Goal: Find contact information: Find contact information

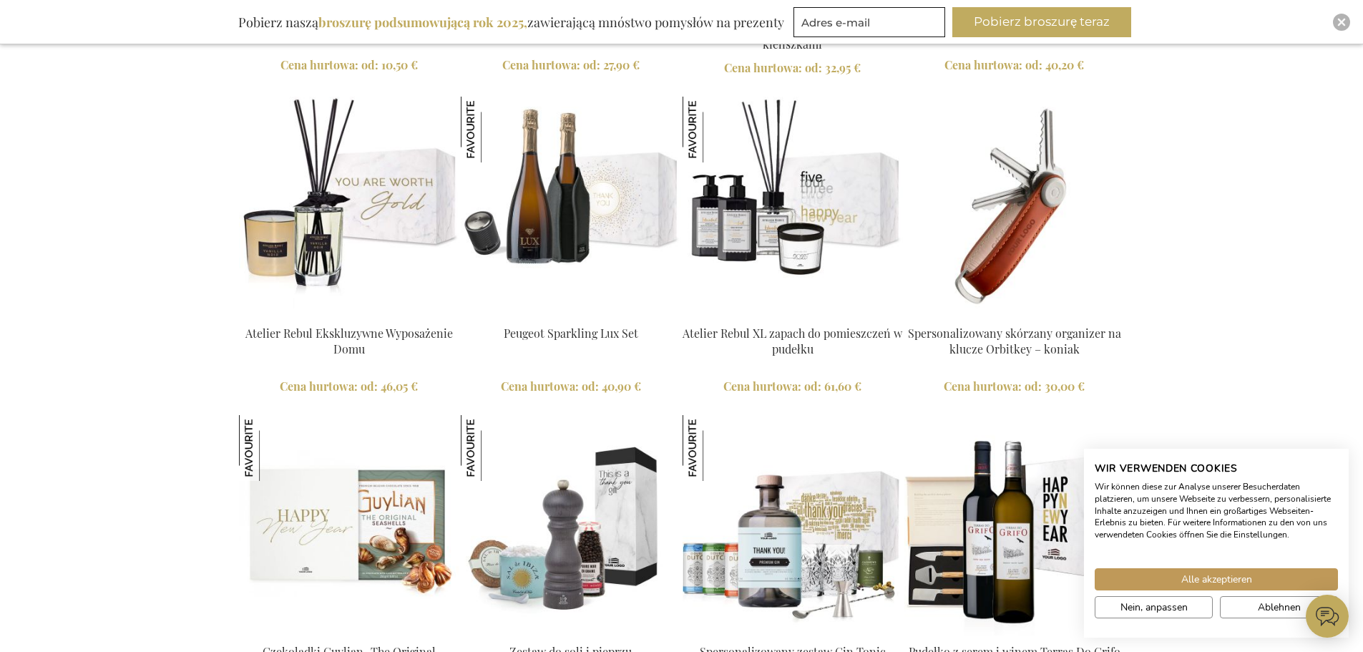
scroll to position [2361, 0]
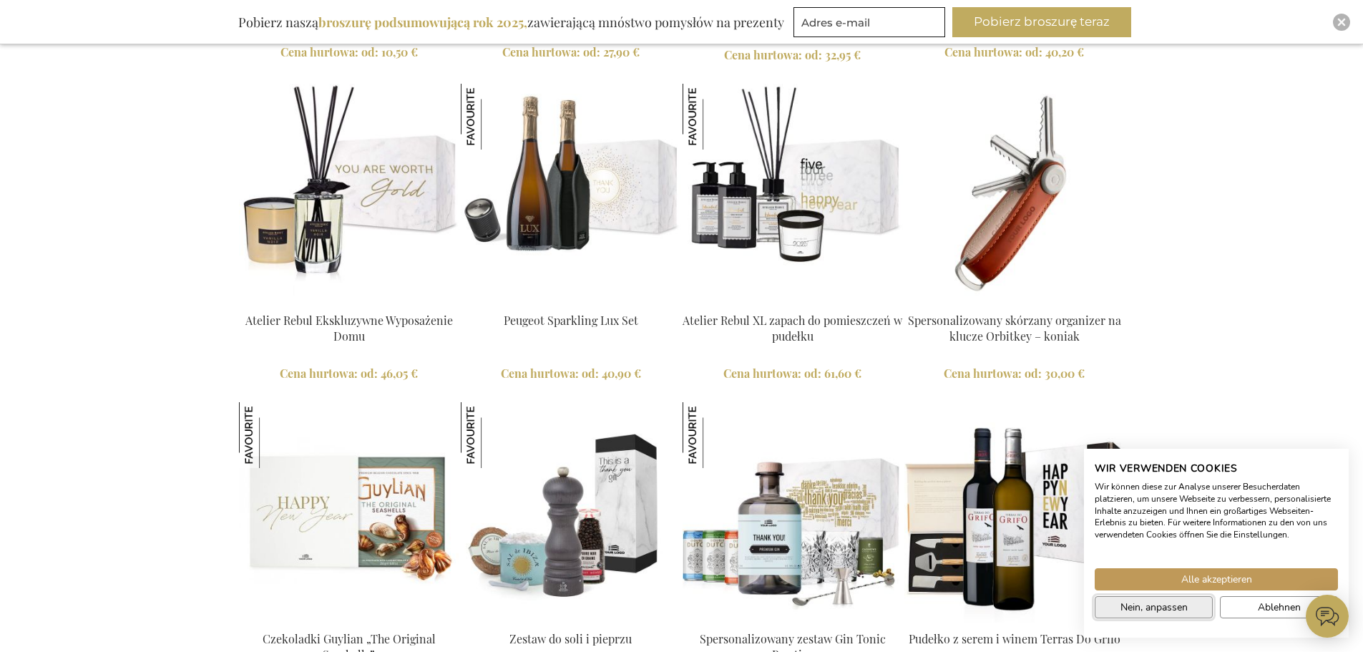
click at [1166, 612] on span "Nein, anpassen" at bounding box center [1154, 607] width 67 height 15
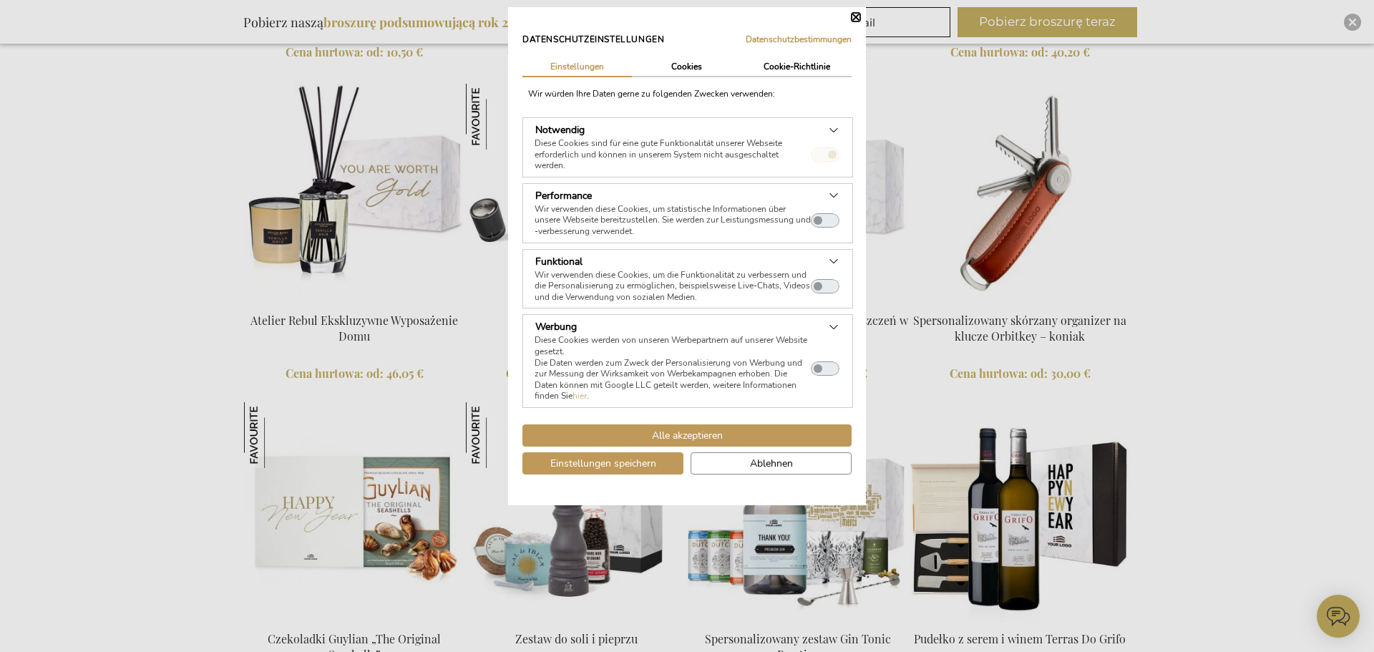
click at [866, 182] on dialog "Datenschutzeinstellungen Datenschutzbestimmungen | Einstellungen Cookies Cookie…" at bounding box center [687, 256] width 358 height 498
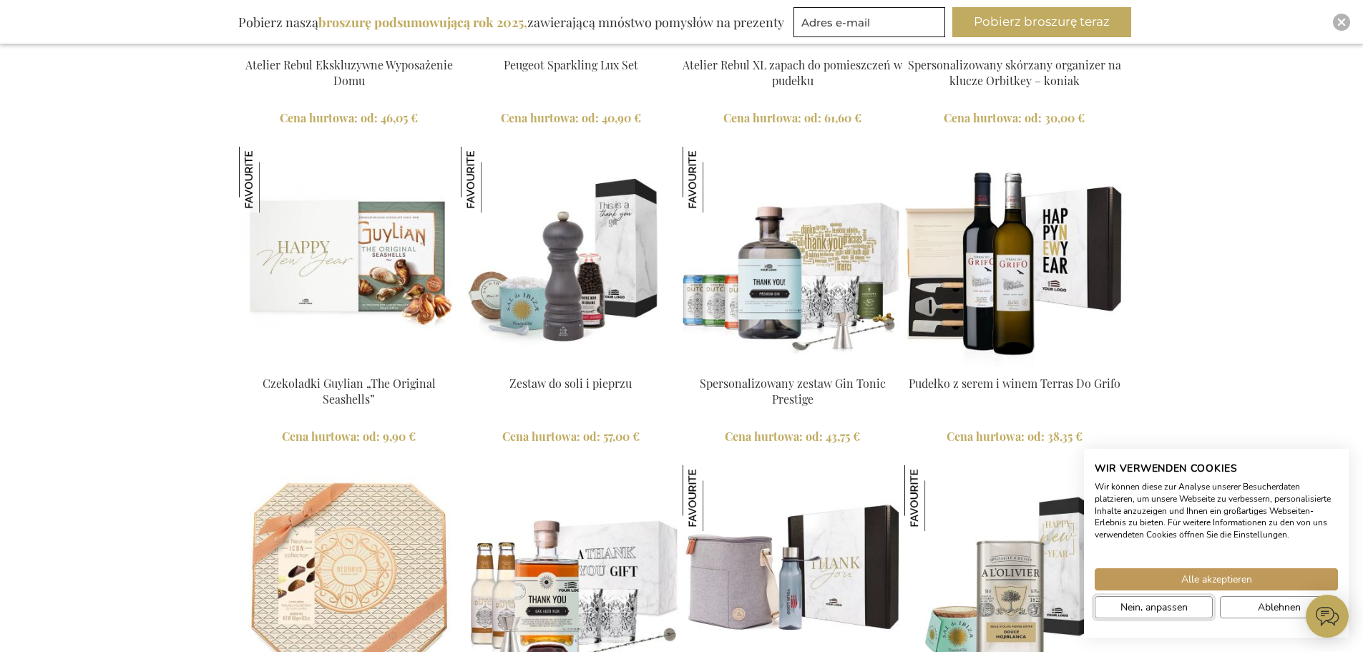
scroll to position [2647, 0]
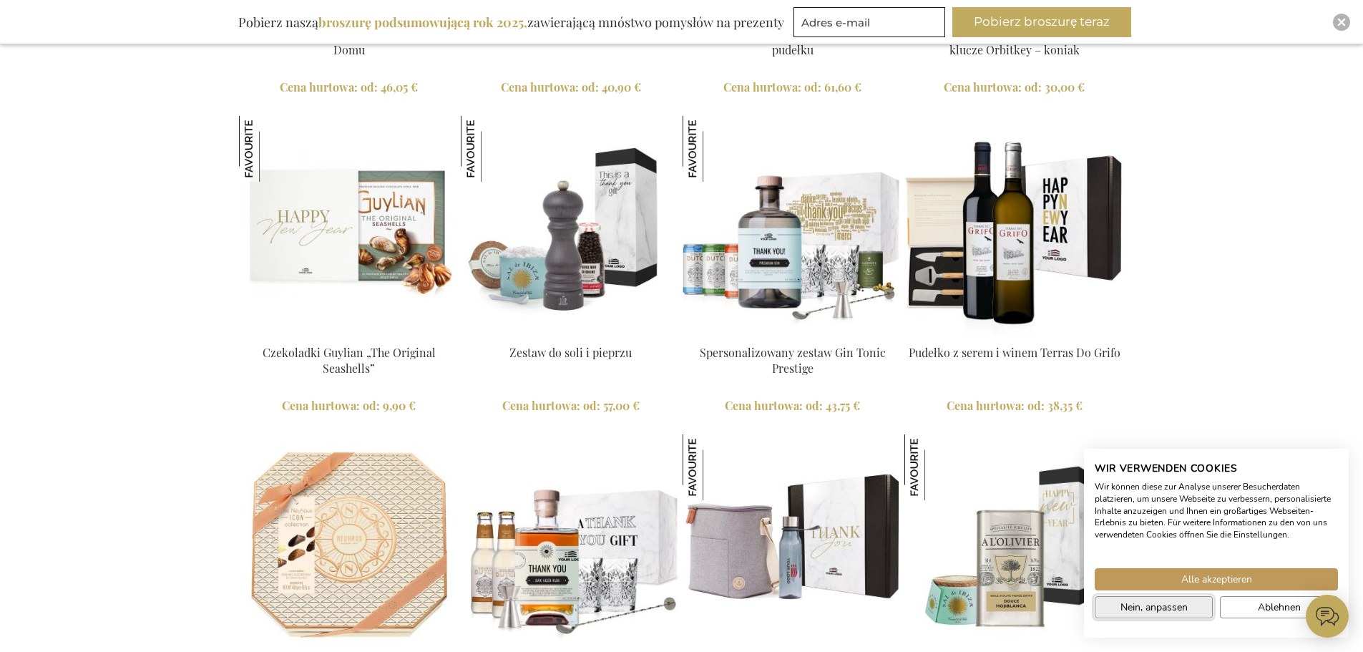
click at [1135, 605] on span "Nein, anpassen" at bounding box center [1154, 607] width 67 height 15
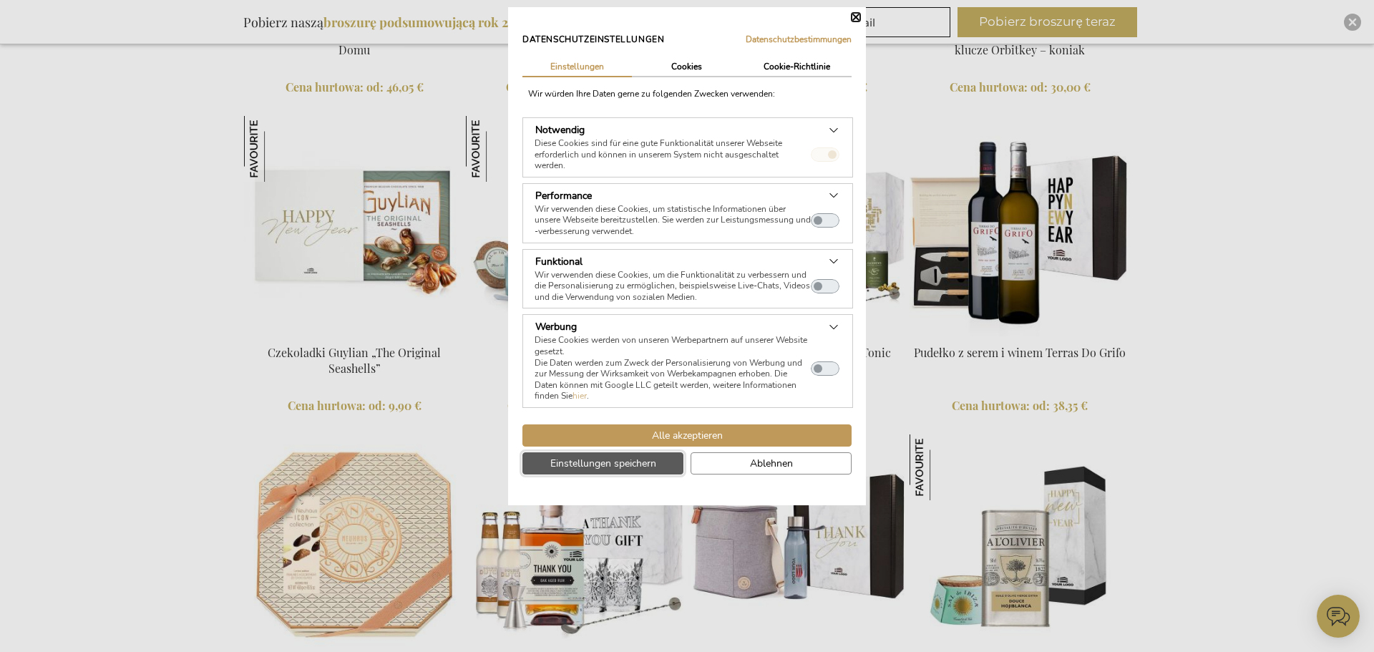
click at [651, 463] on span "Einstellungen speichern" at bounding box center [603, 463] width 106 height 15
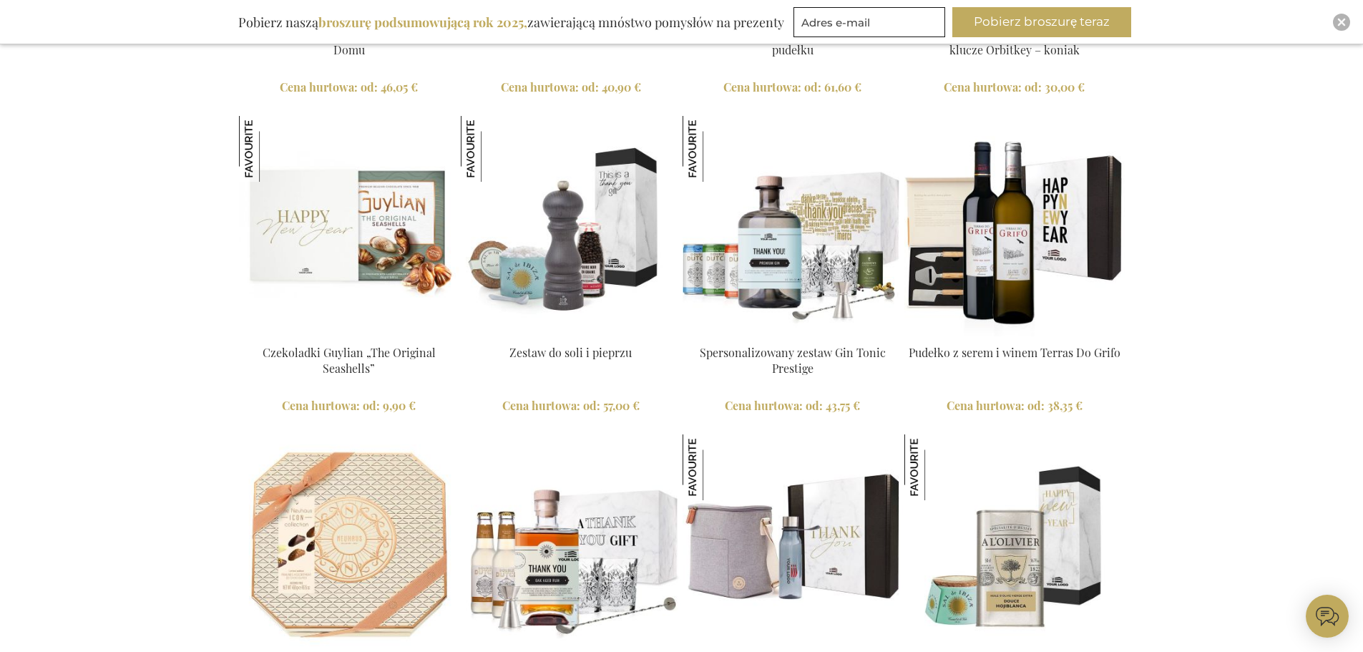
drag, startPoint x: 1299, startPoint y: 381, endPoint x: 1291, endPoint y: 378, distance: 8.4
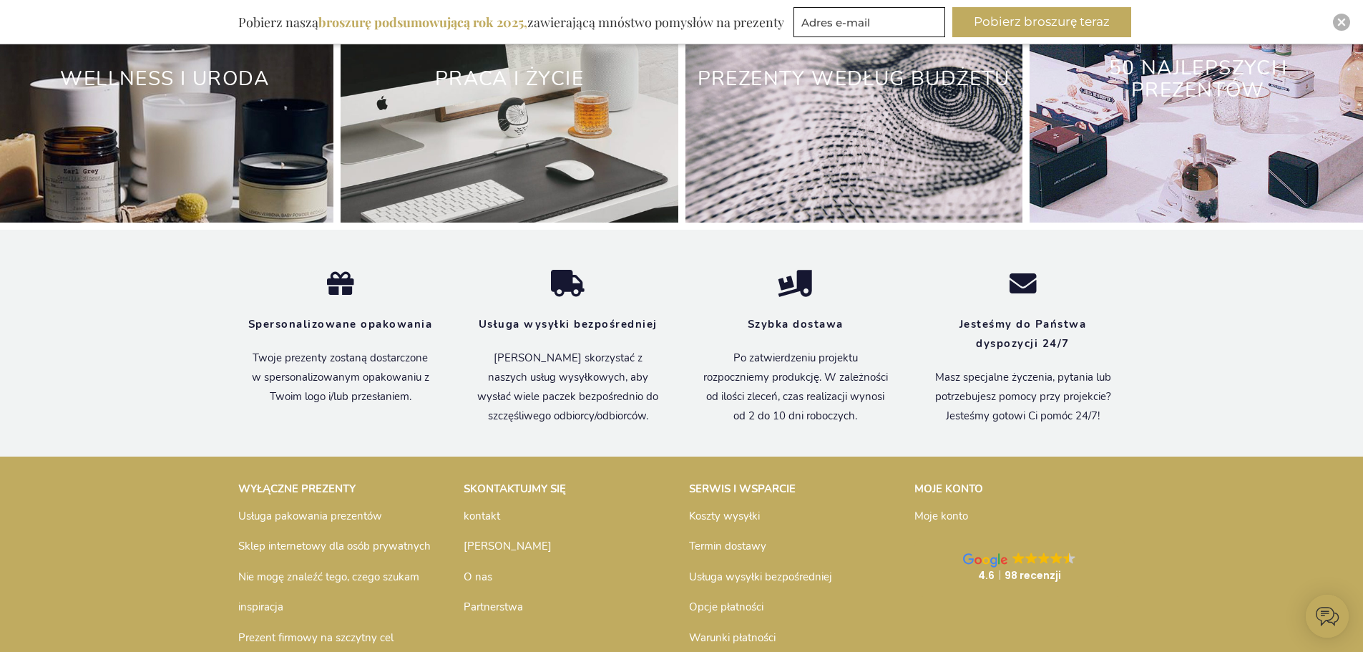
scroll to position [4803, 0]
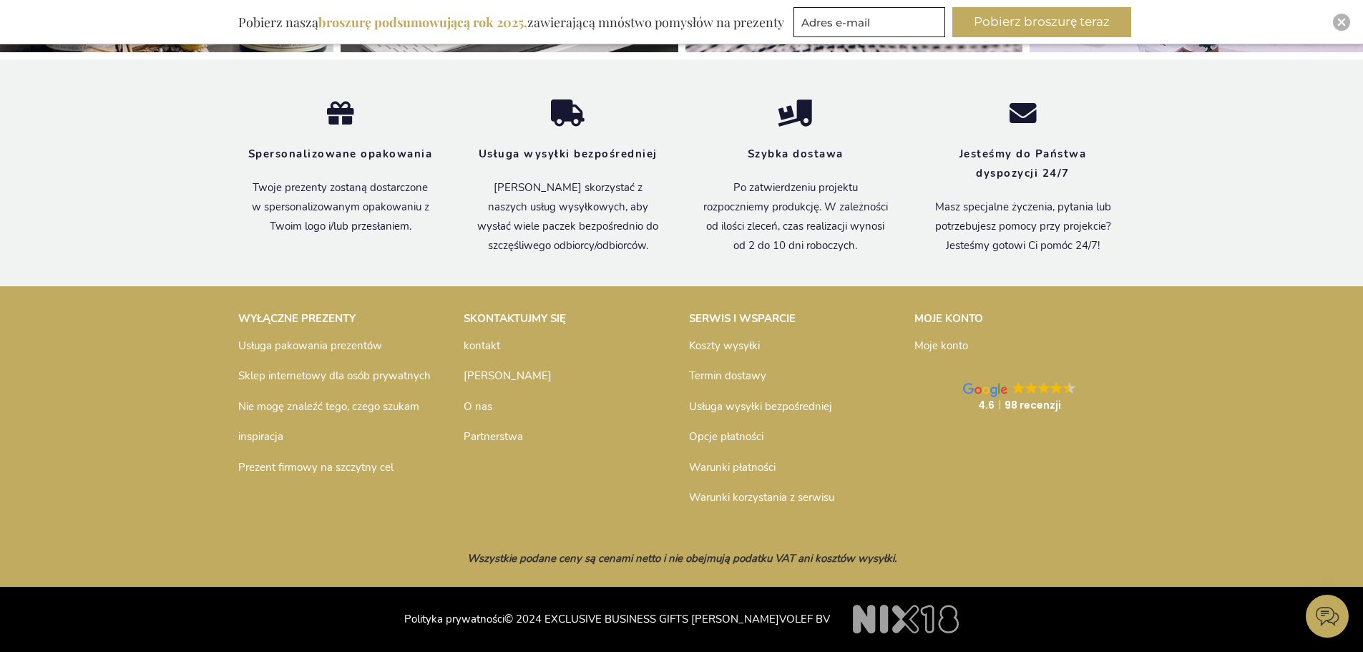
click at [479, 346] on font "kontakt" at bounding box center [482, 345] width 36 height 14
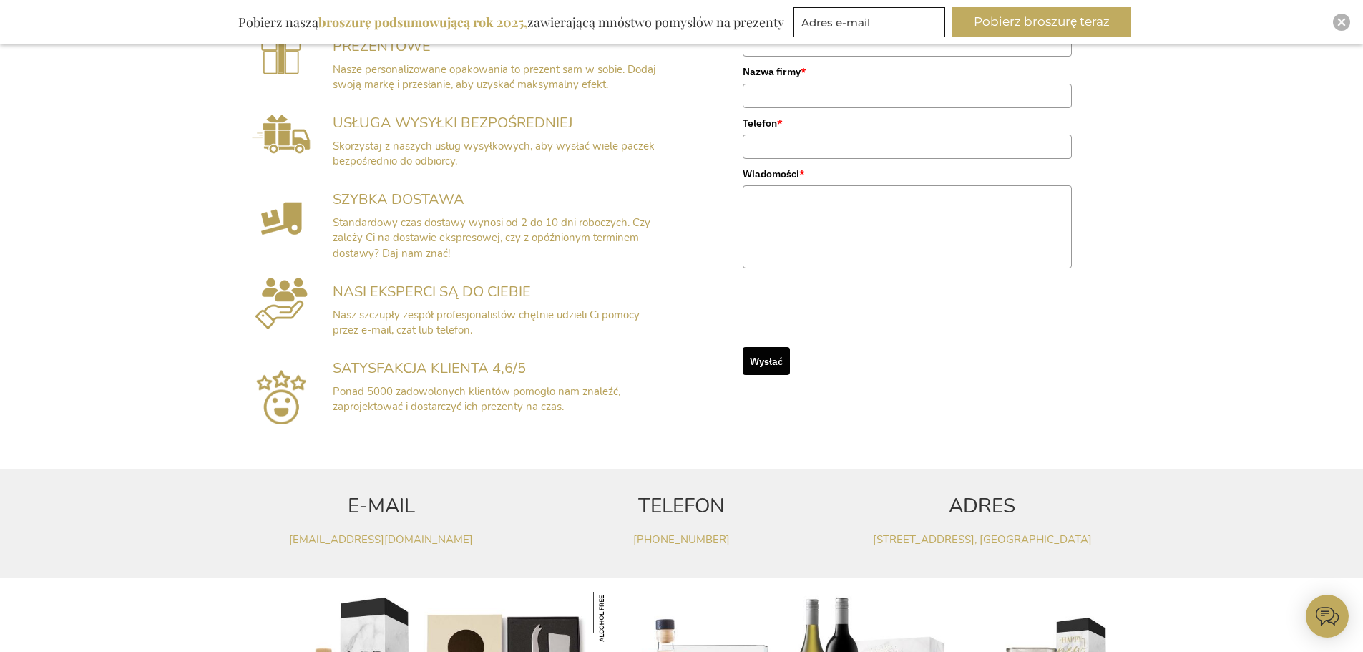
scroll to position [572, 0]
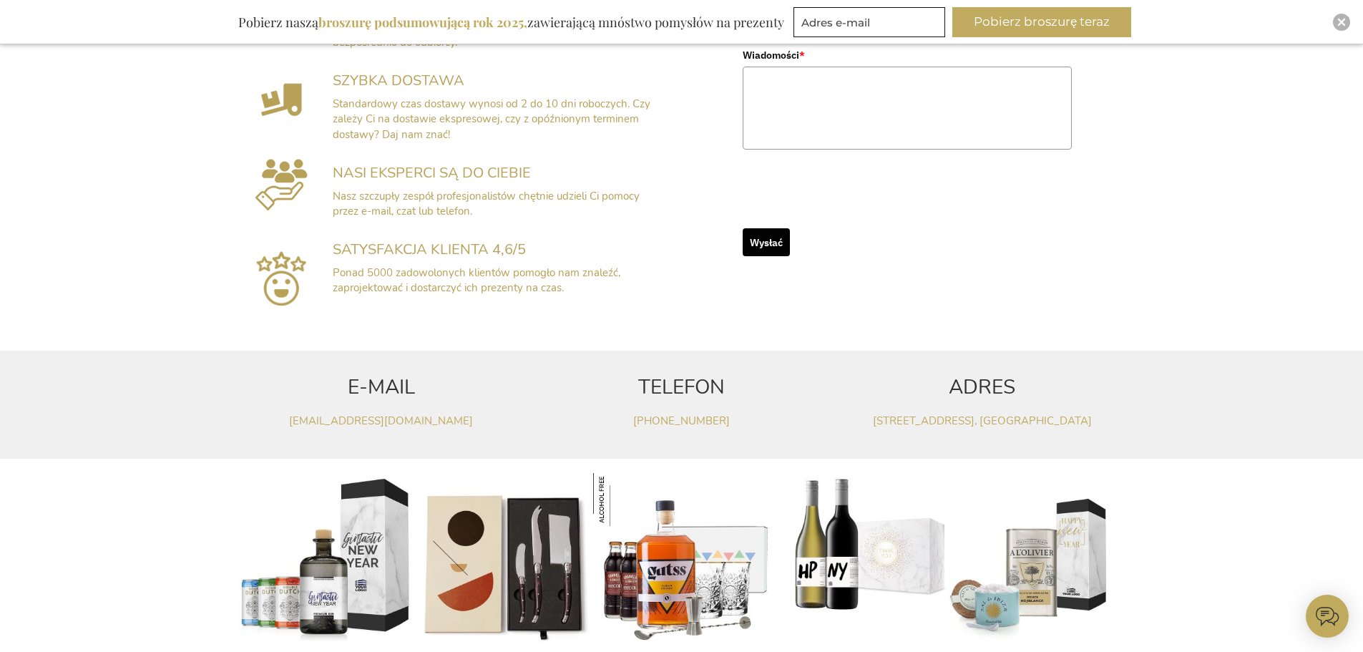
drag, startPoint x: 468, startPoint y: 427, endPoint x: 352, endPoint y: 388, distance: 122.4
click at [270, 425] on p "obsługaklienta@exclusivebusinessgifts.com" at bounding box center [381, 421] width 286 height 15
drag, startPoint x: 919, startPoint y: 258, endPoint x: 1247, endPoint y: 137, distance: 349.3
click at [1236, 185] on div "EKSKLUZYWNE PAKIETY PREZENTOWE Starannie wybrane prezenty, obejmujące produkty …" at bounding box center [681, 73] width 1363 height 540
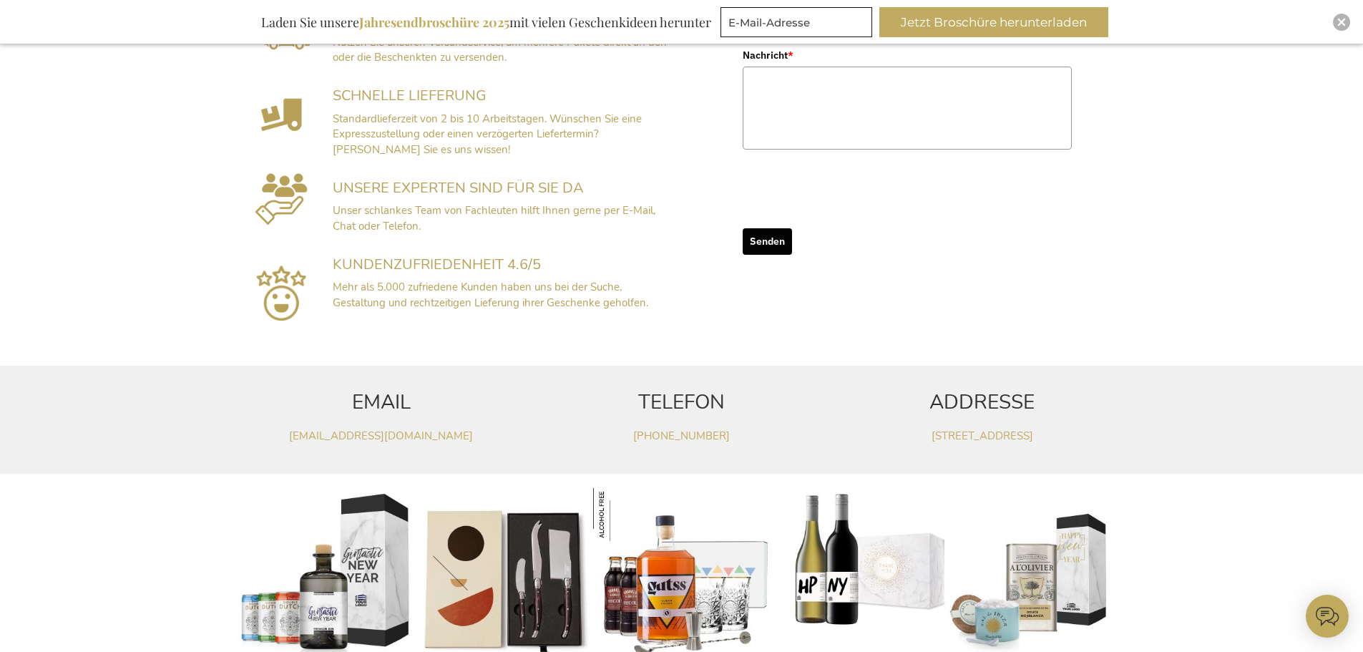
scroll to position [587, 0]
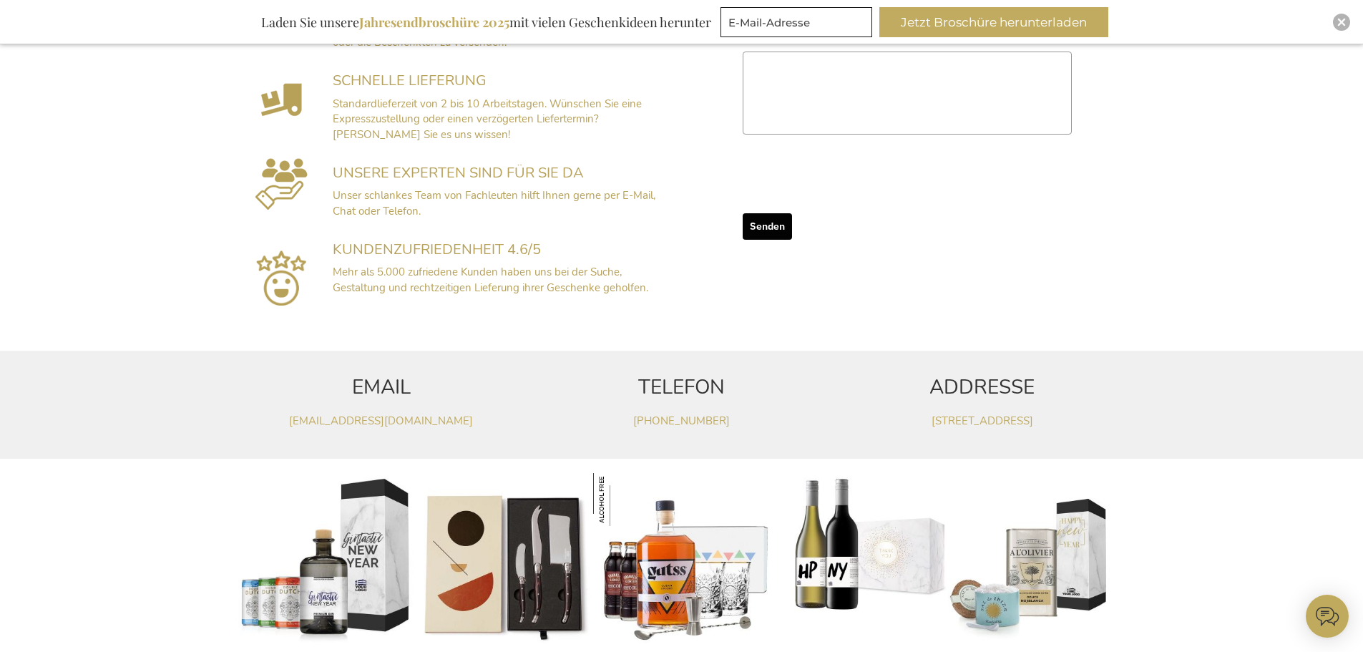
drag, startPoint x: 498, startPoint y: 424, endPoint x: 268, endPoint y: 426, distance: 230.4
click at [268, 426] on p "[EMAIL_ADDRESS][DOMAIN_NAME]" at bounding box center [381, 421] width 286 height 15
copy link "[EMAIL_ADDRESS][DOMAIN_NAME]"
drag, startPoint x: 1116, startPoint y: 424, endPoint x: 620, endPoint y: 413, distance: 496.0
click at [620, 413] on div "EMAIL kundenservice@exclusivebusinessgifts.com TELEFON +32(0)14 48 25 43 ADDRES…" at bounding box center [682, 405] width 902 height 108
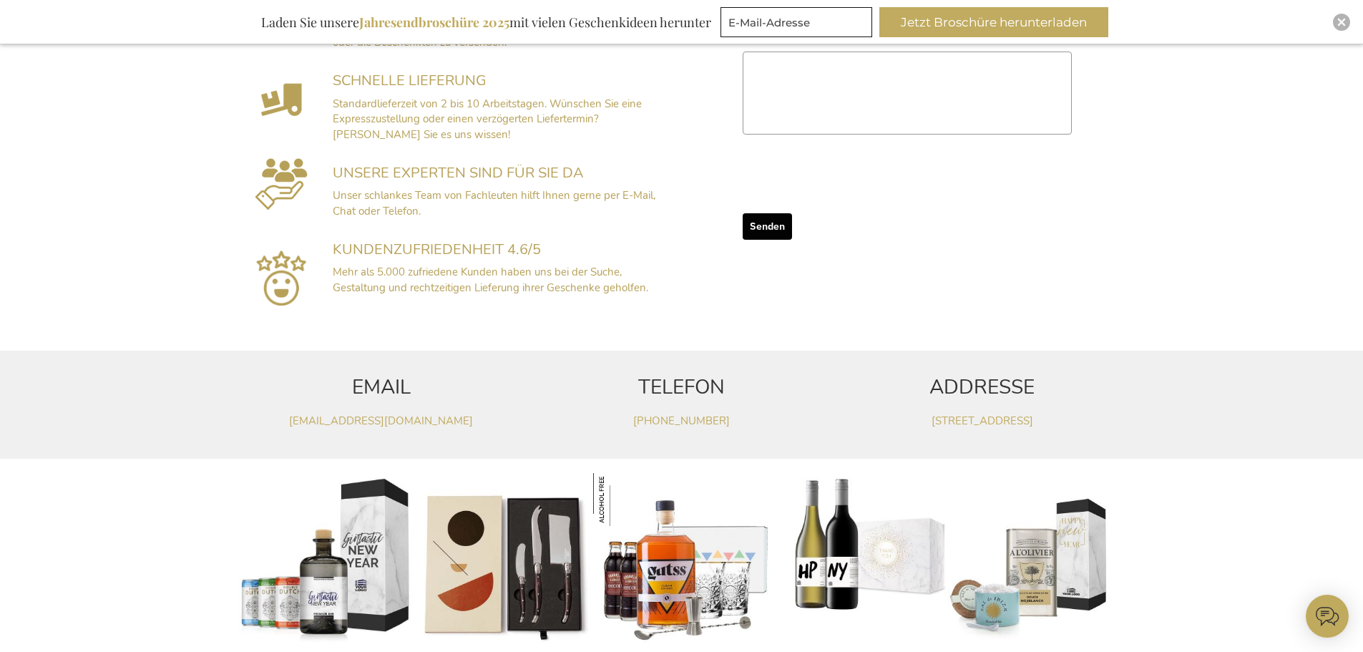
copy div "+32(0)14 48 25 43 ADDRESSE Parklaan 22 - bus 4, 2300 Turnhout, Belgium"
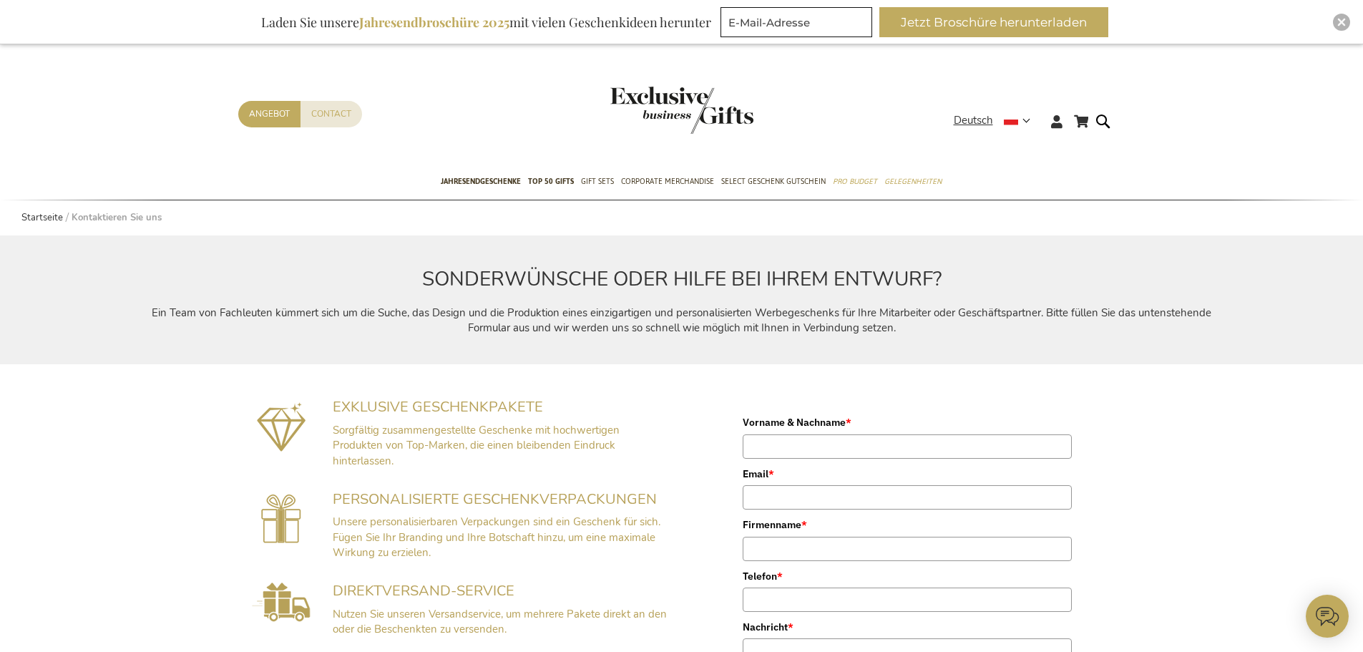
scroll to position [0, 0]
click at [660, 118] on img "store logo" at bounding box center [681, 110] width 143 height 47
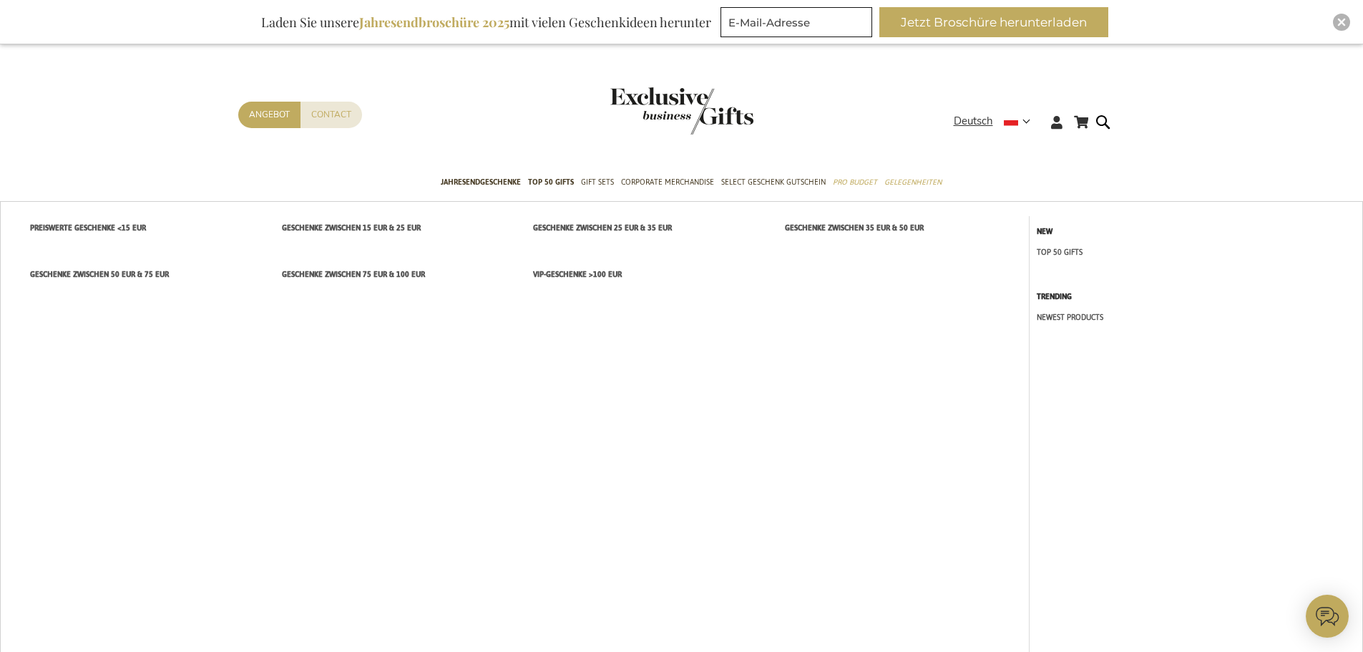
click at [1123, 317] on link "NEWEST PRODUCTS" at bounding box center [1196, 317] width 318 height 12
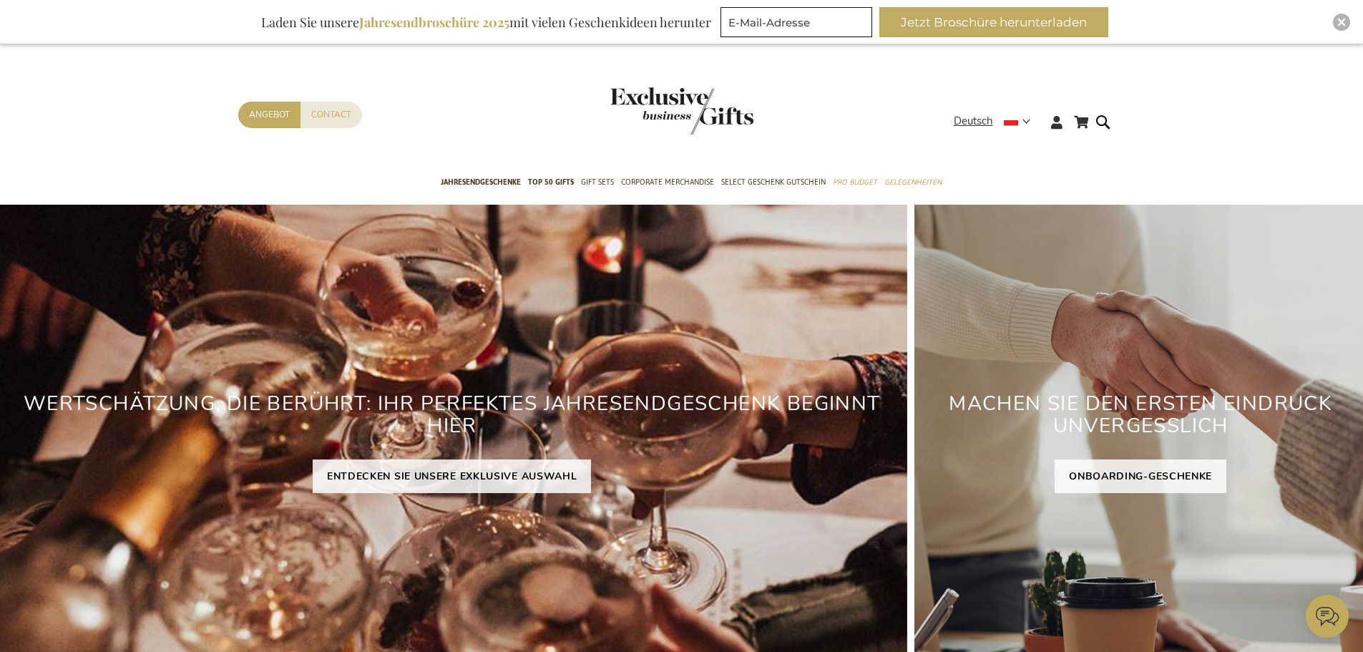
click at [1300, 163] on div "Mein Warenkorb Mein Warenkorb Schließen Sie haben keine Artikel in Ihrem Warenk…" at bounding box center [681, 126] width 1363 height 78
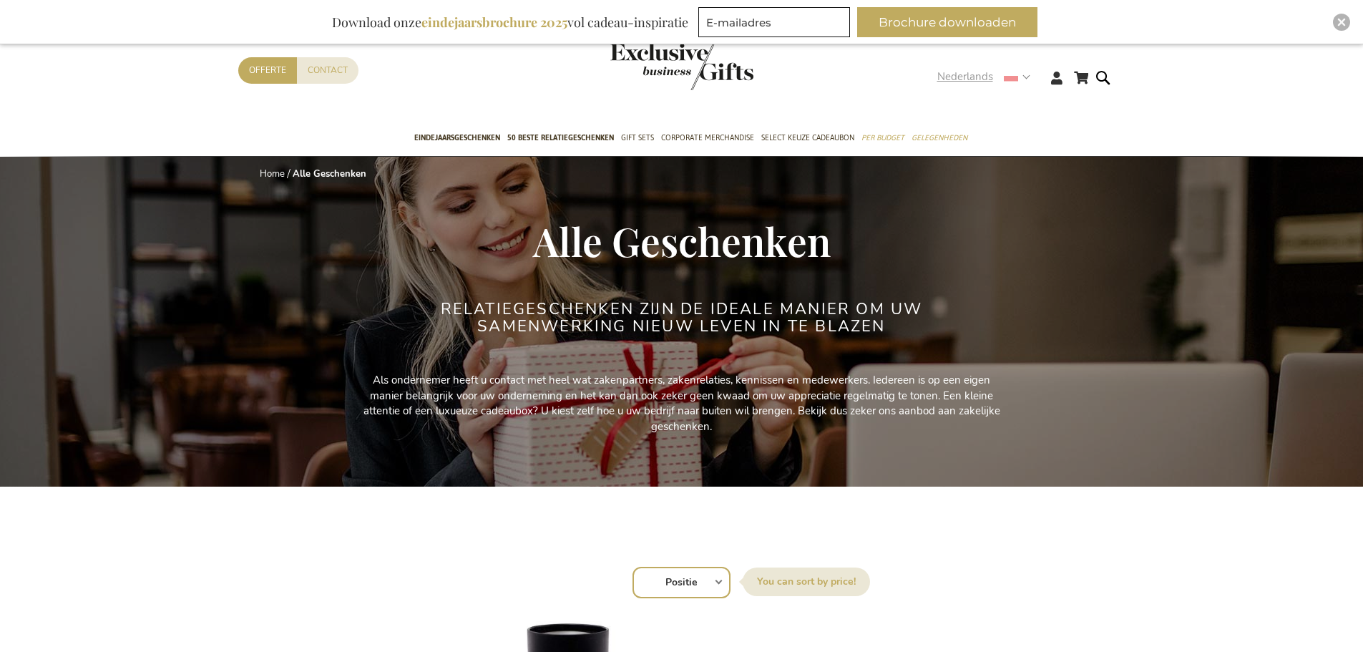
click at [1020, 77] on strong "Nederlands" at bounding box center [983, 77] width 92 height 16
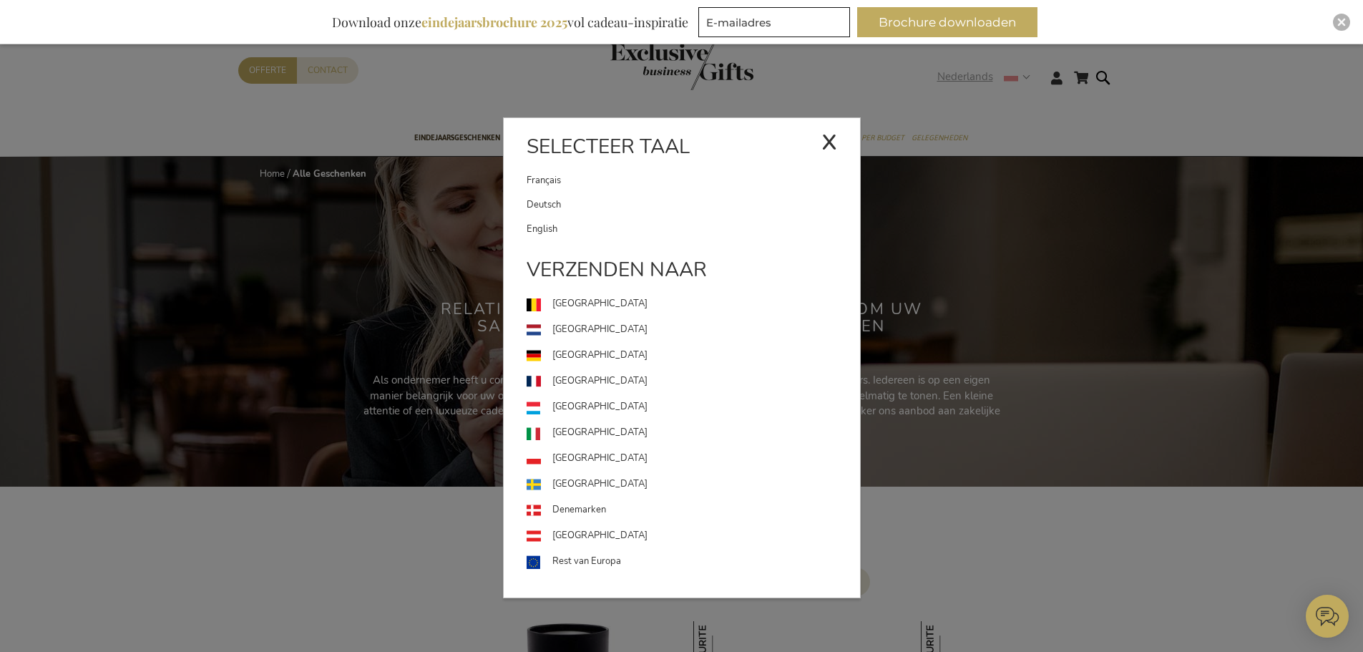
click at [829, 140] on div "x" at bounding box center [829, 140] width 16 height 43
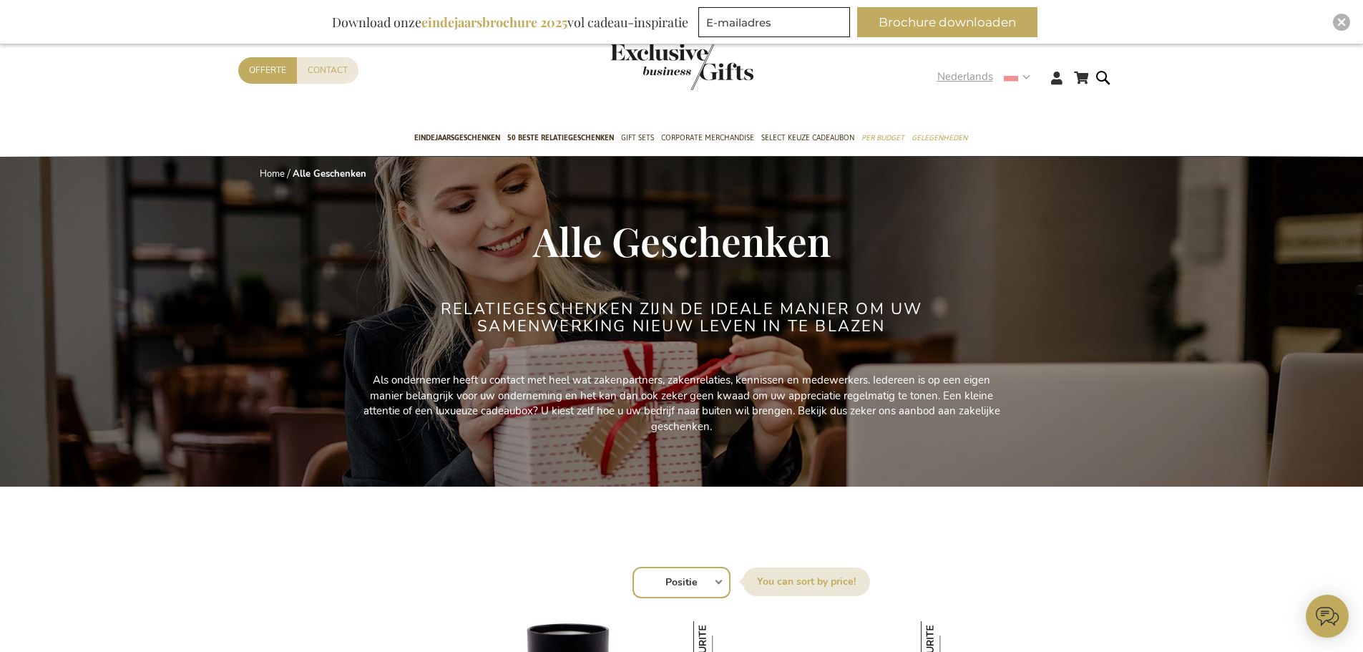
click at [1026, 79] on strong "Nederlands" at bounding box center [983, 77] width 92 height 16
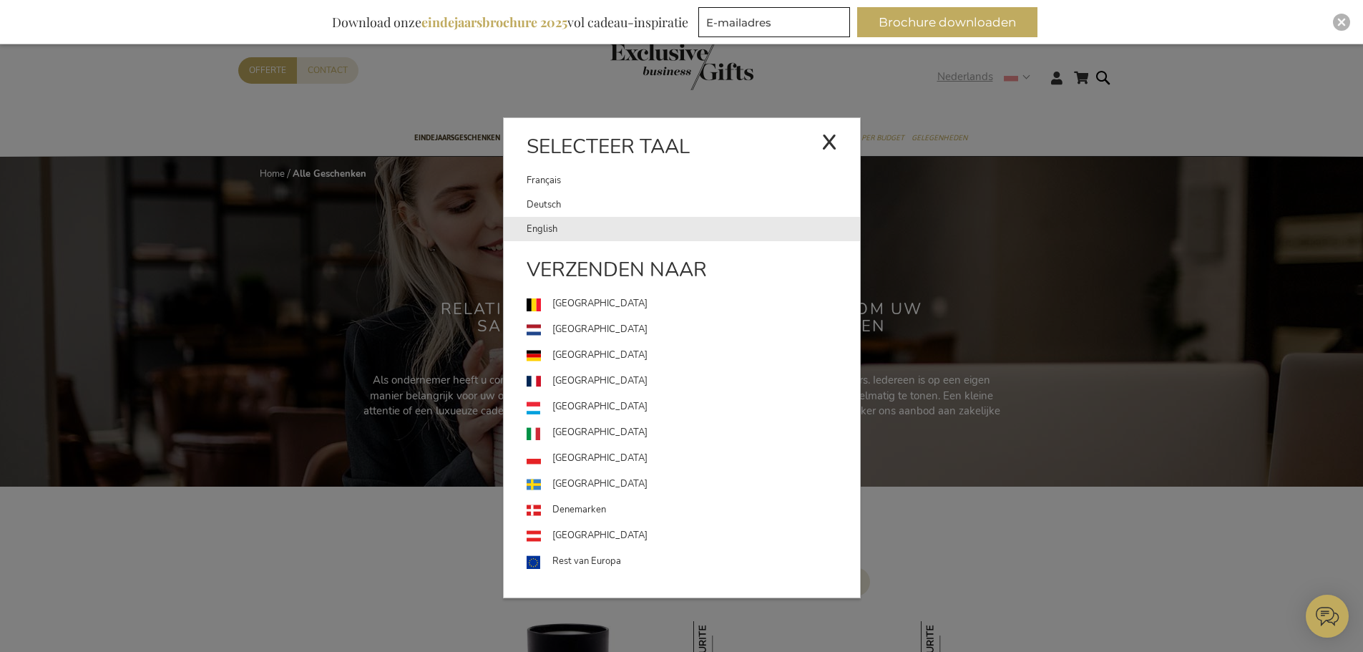
click at [600, 228] on link "English" at bounding box center [693, 229] width 333 height 24
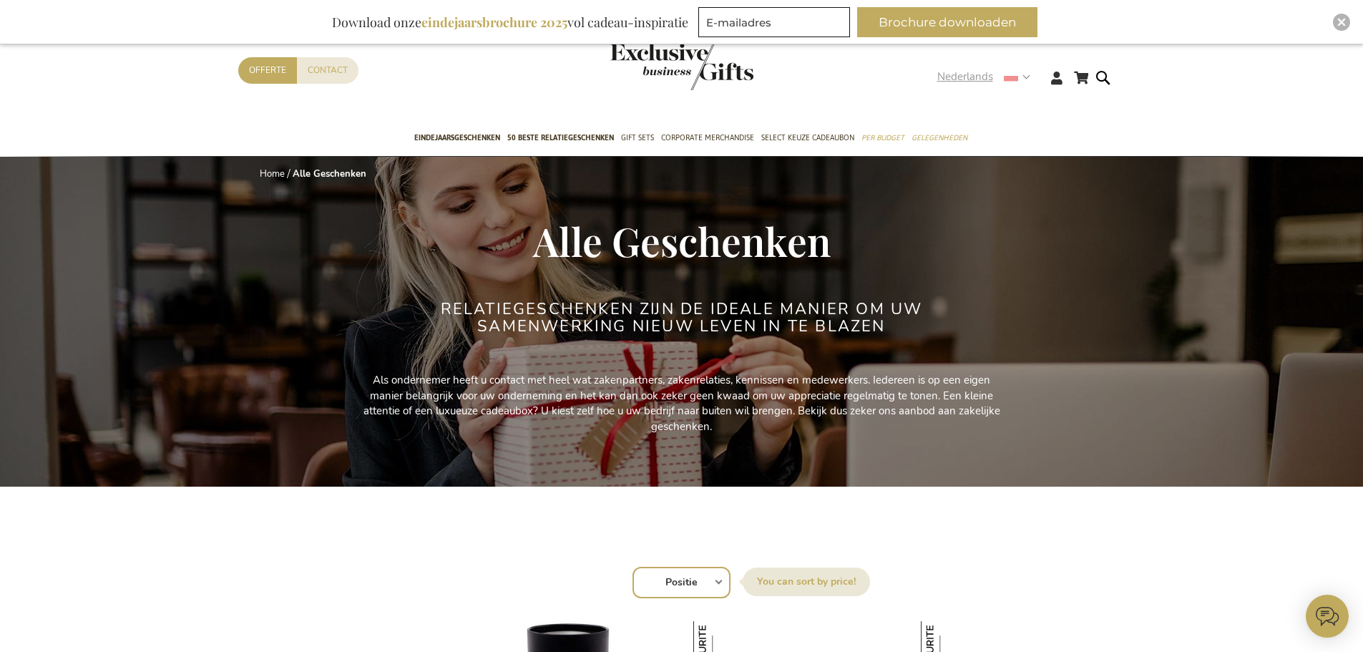
click at [1028, 79] on strong "Nederlands" at bounding box center [983, 77] width 92 height 16
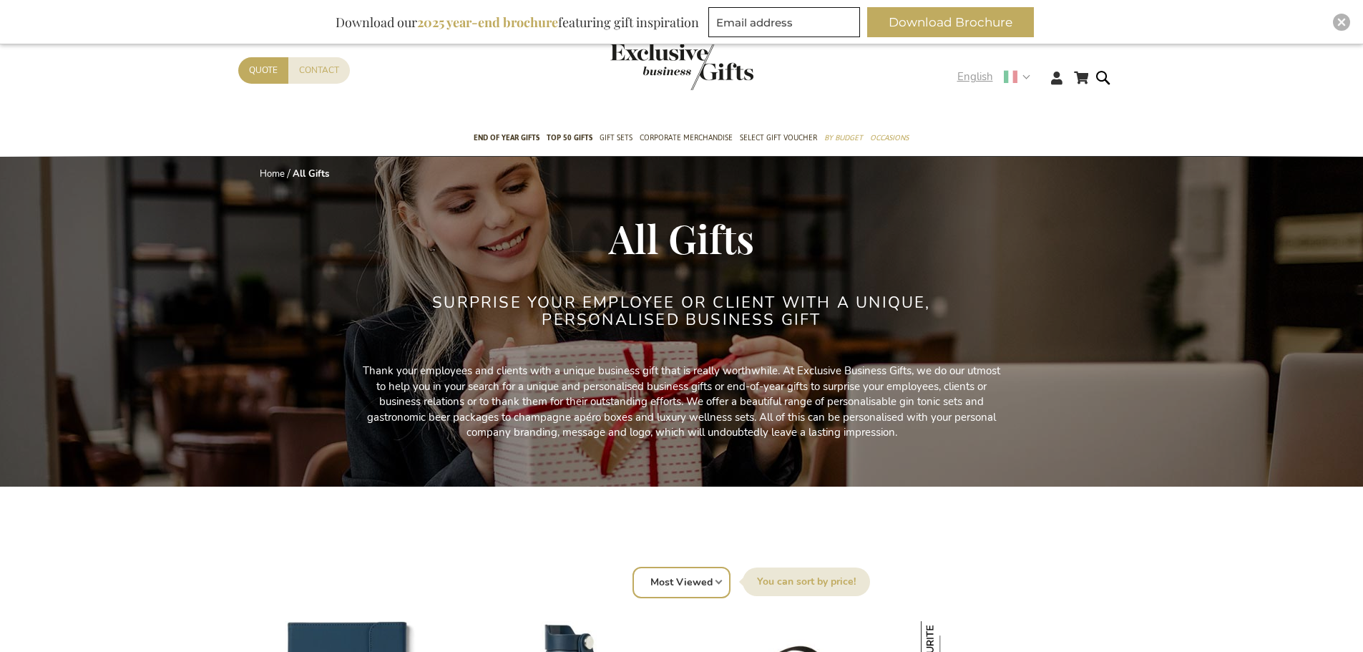
click at [1024, 79] on strong "English" at bounding box center [993, 77] width 72 height 16
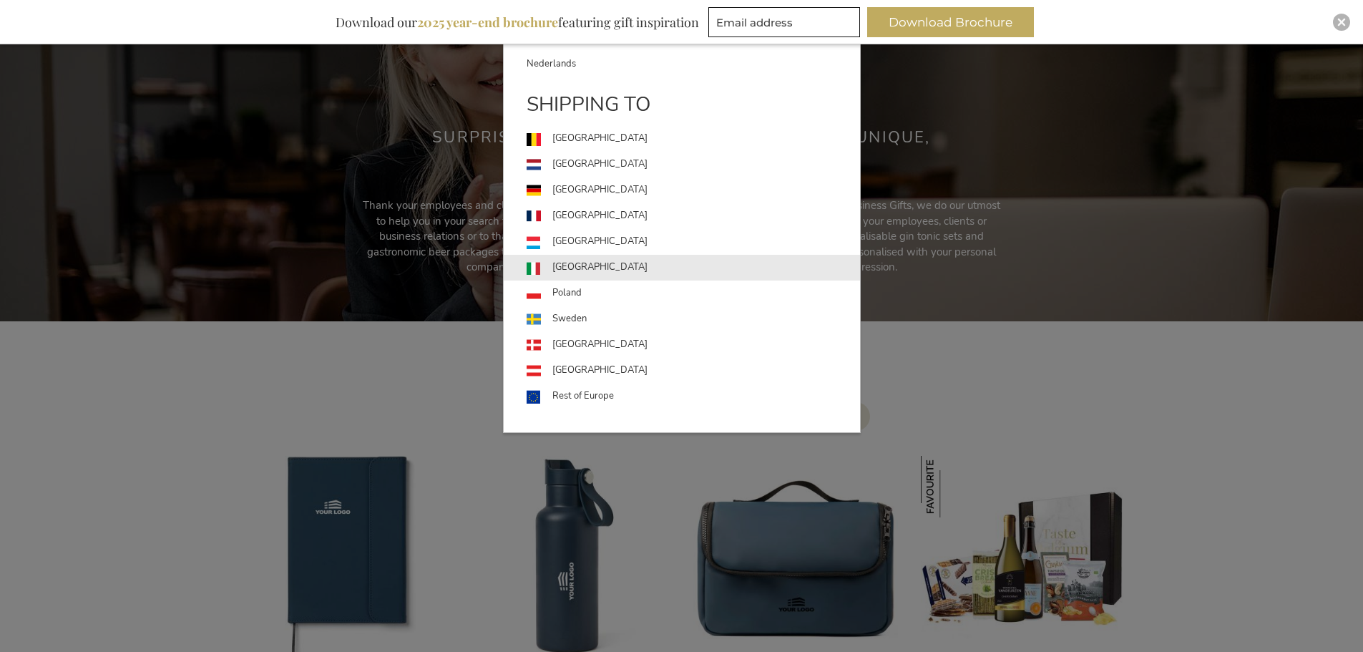
scroll to position [72, 0]
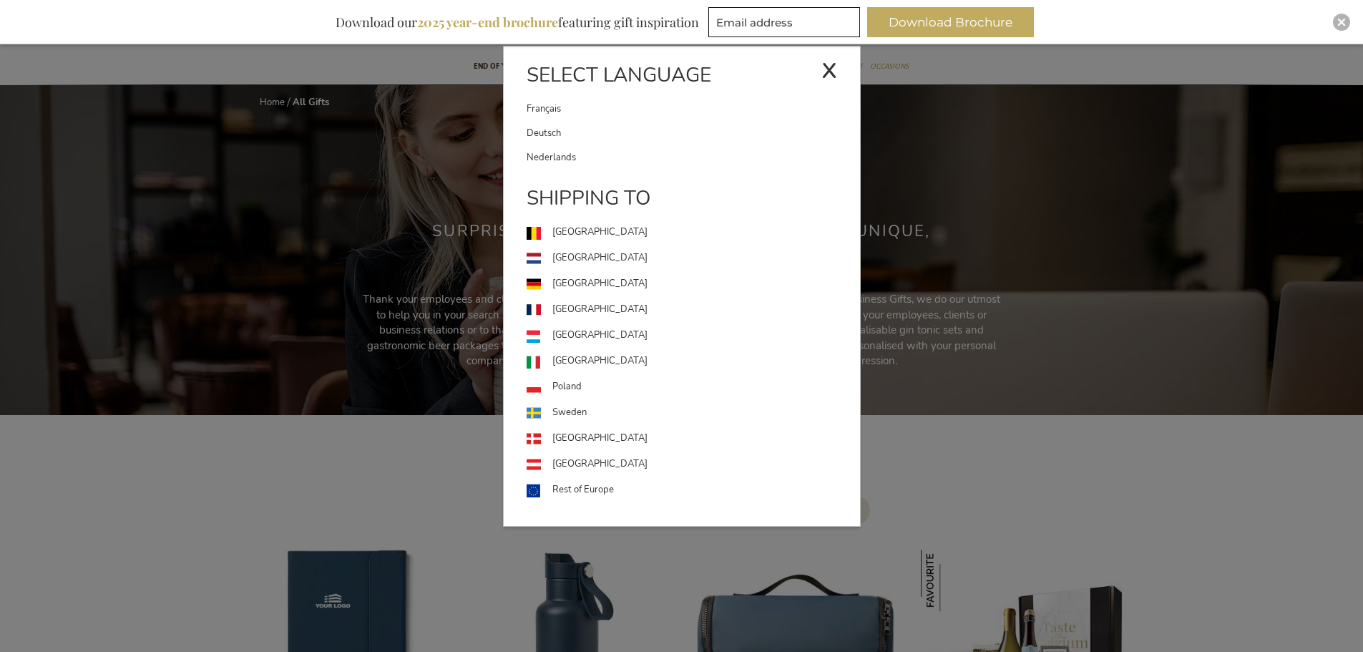
click at [1040, 18] on div "English x Select language [DEMOGRAPHIC_DATA] Deutsch Nederlands" at bounding box center [998, 7] width 82 height 21
